Goal: Task Accomplishment & Management: Use online tool/utility

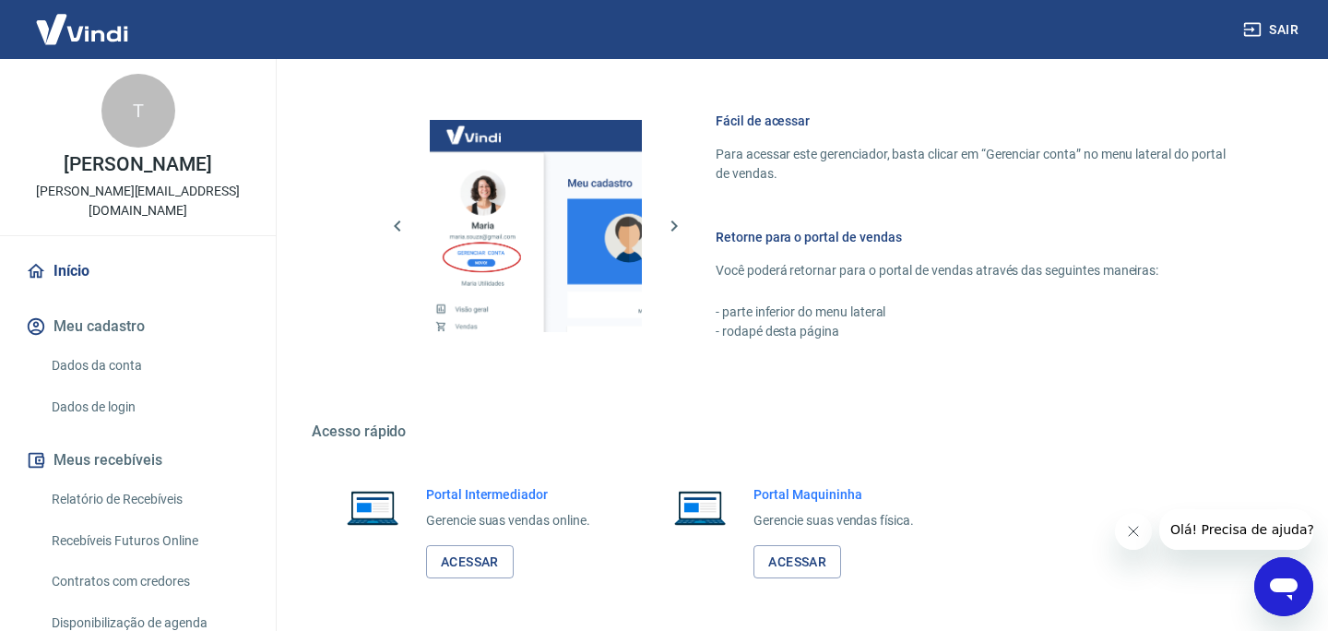
scroll to position [1035, 0]
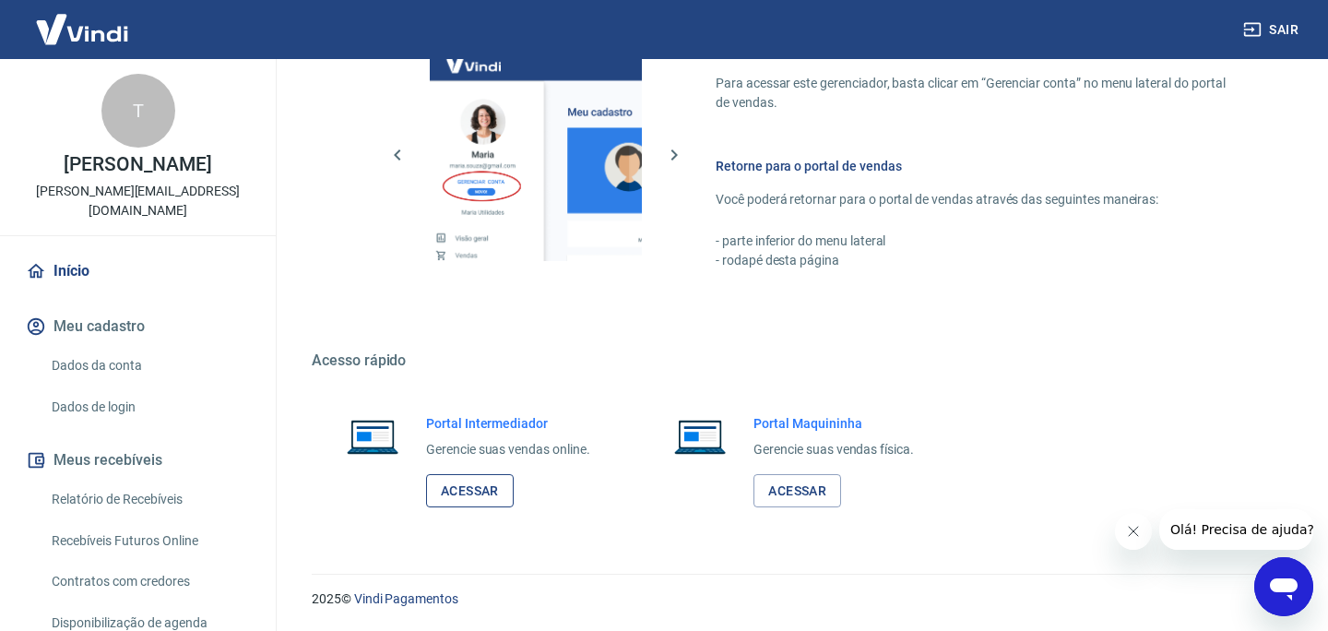
click at [463, 499] on link "Acessar" at bounding box center [470, 491] width 88 height 34
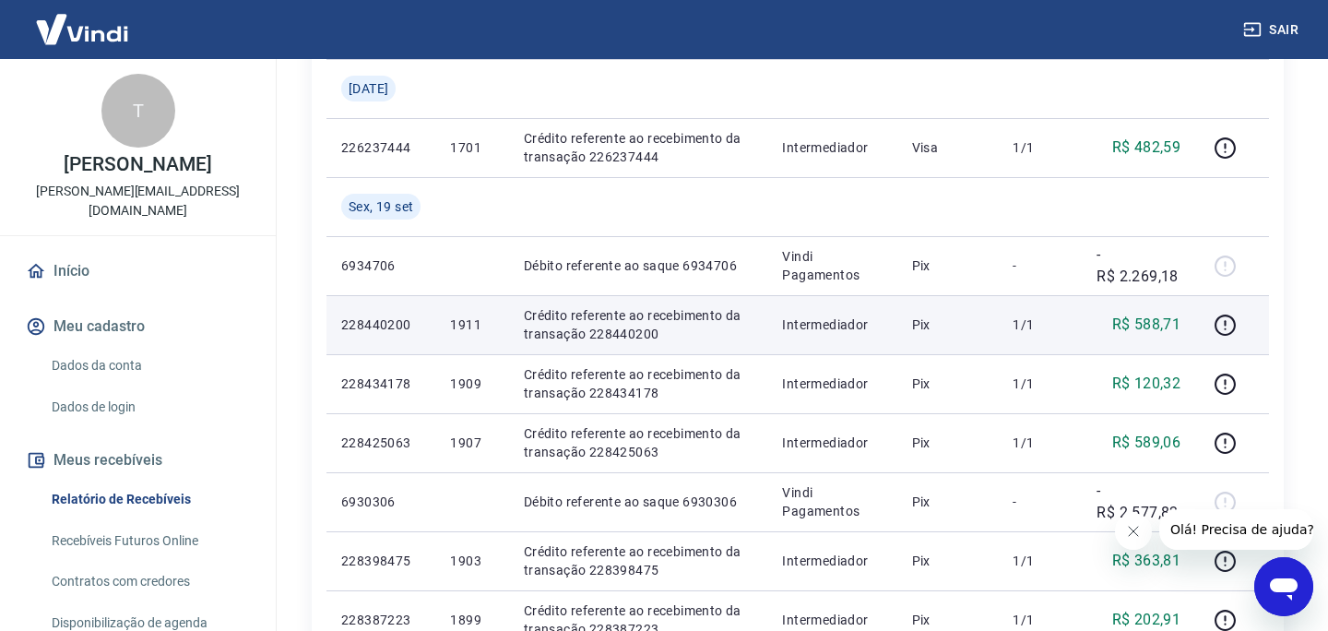
scroll to position [321, 0]
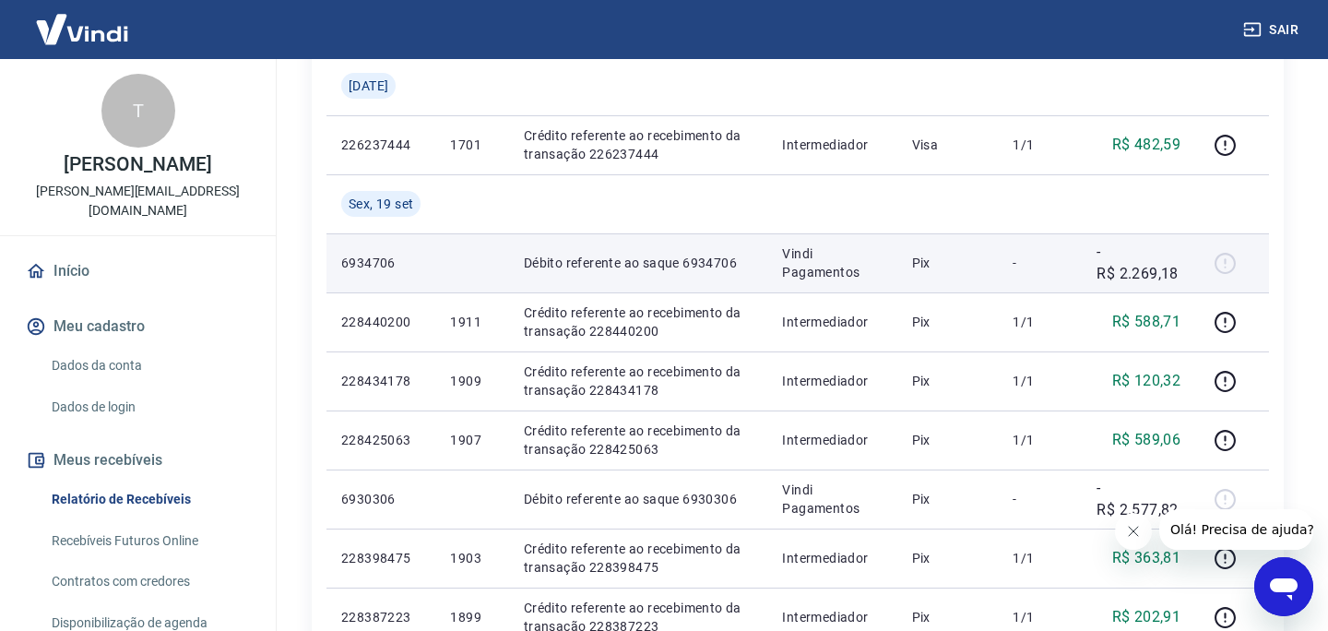
click at [676, 286] on td "Débito referente ao saque 6934706" at bounding box center [638, 262] width 259 height 59
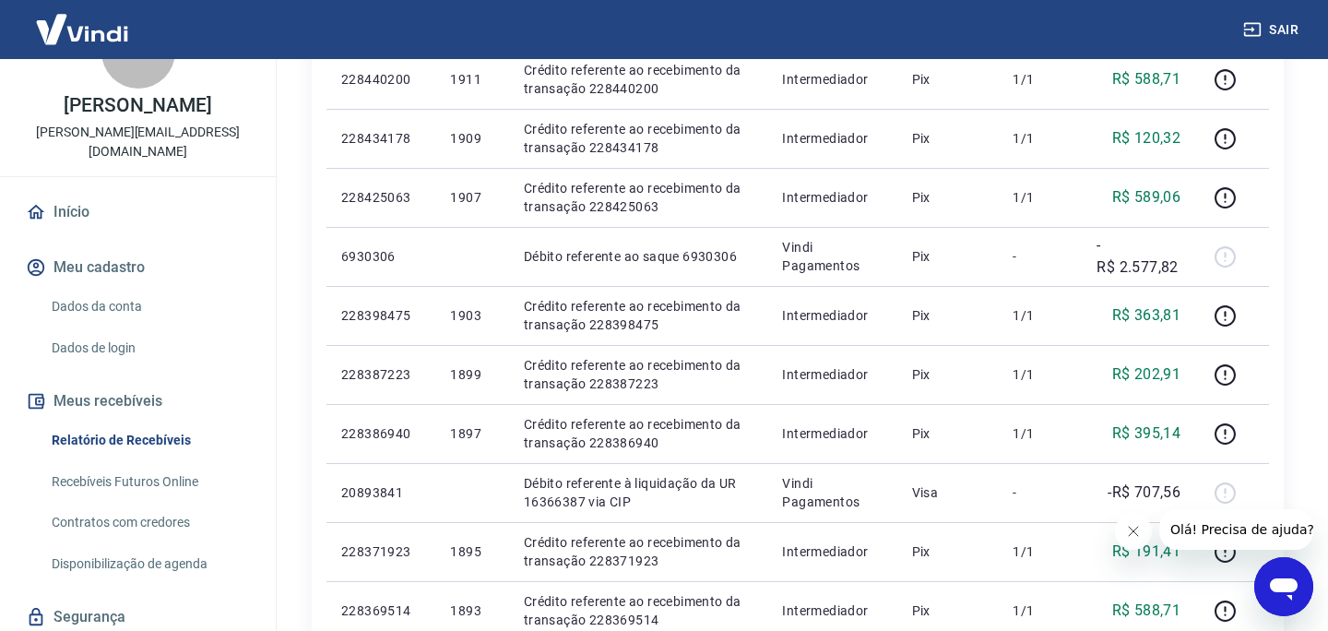
scroll to position [68, 0]
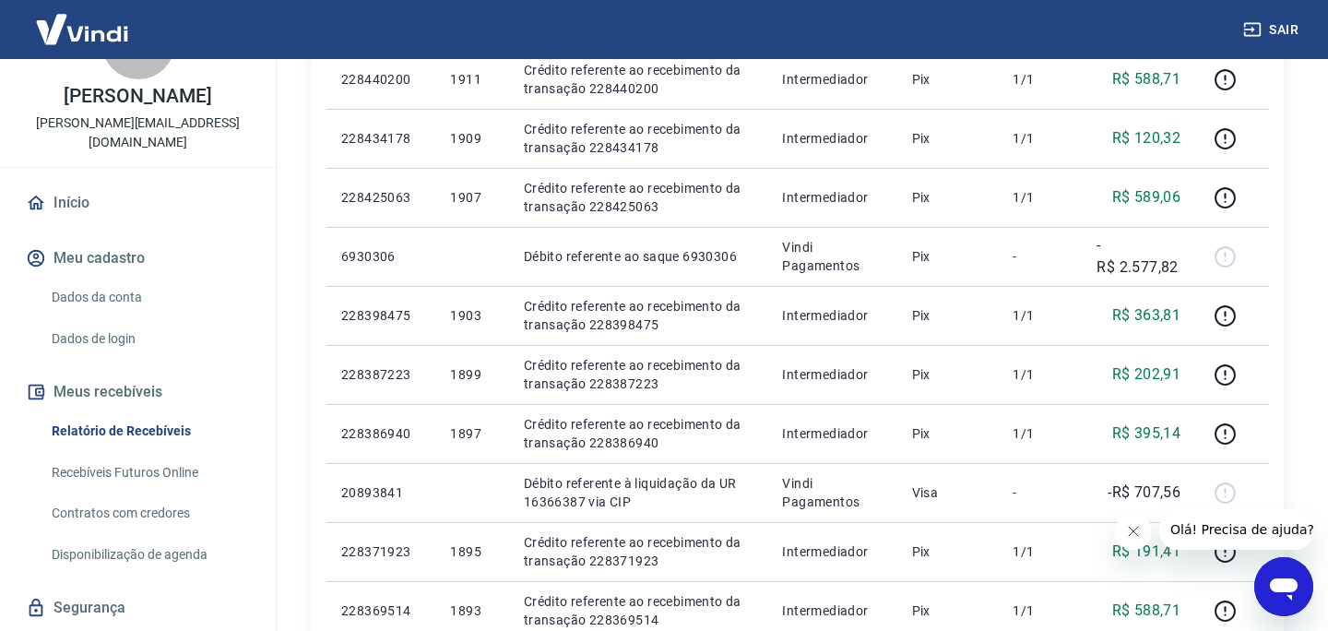
click at [176, 454] on link "Recebíveis Futuros Online" at bounding box center [148, 473] width 209 height 38
